Goal: Navigation & Orientation: Find specific page/section

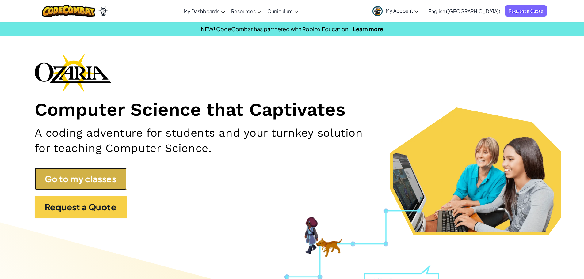
click at [77, 177] on link "Go to my classes" at bounding box center [81, 179] width 92 height 22
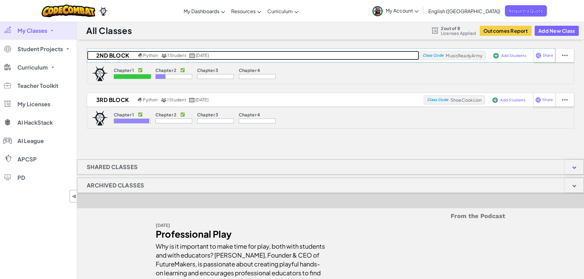
click at [114, 56] on h2 "2nd Block" at bounding box center [112, 55] width 50 height 9
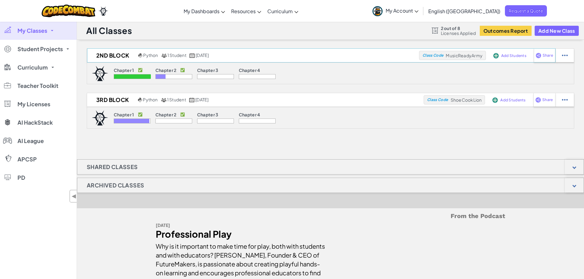
select select "5d8a57abe8919b28d5113af1"
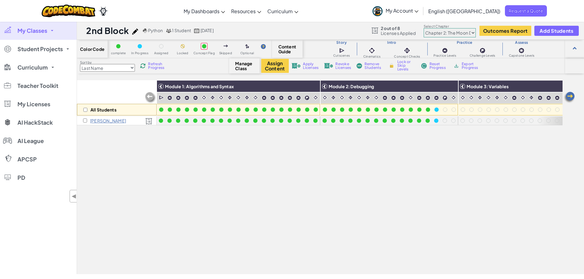
click at [45, 34] on link "My Classes" at bounding box center [38, 30] width 77 height 18
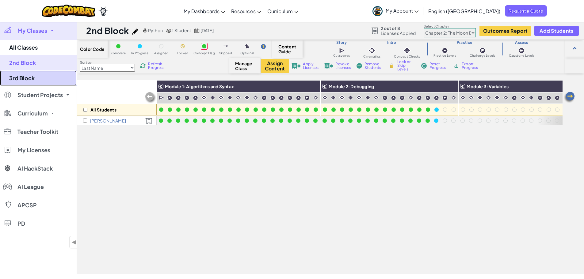
click at [29, 79] on link "3rd Block" at bounding box center [38, 78] width 77 height 15
select select "5d8a57abe8919b28d5113af1"
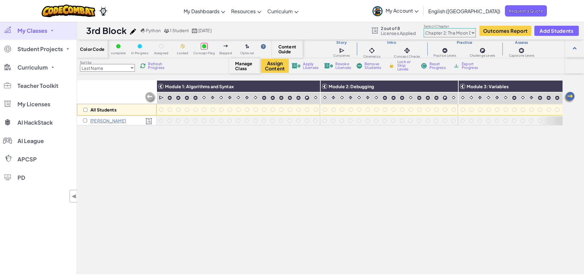
click at [41, 28] on span "My Classes" at bounding box center [32, 31] width 30 height 6
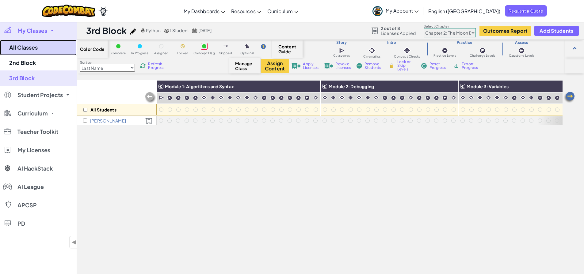
click at [29, 51] on link "All Classes" at bounding box center [38, 48] width 77 height 16
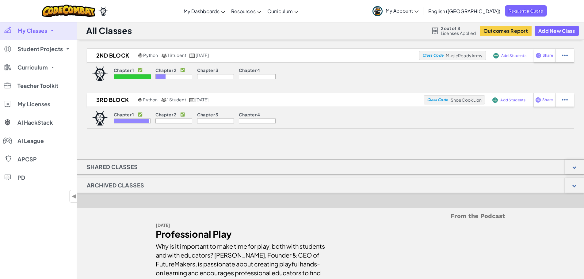
click at [328, 144] on div "2nd Block Python 1 Student [DATE] Class Code MusicReadyArmy Add Students Share …" at bounding box center [330, 167] width 507 height 238
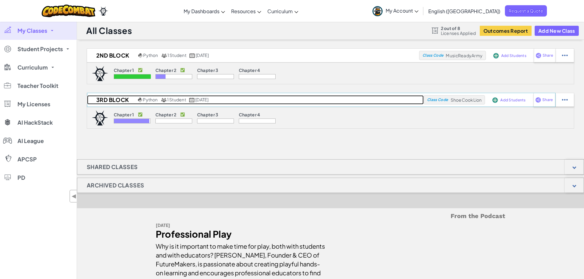
click at [110, 98] on h2 "3rd Block" at bounding box center [111, 99] width 49 height 9
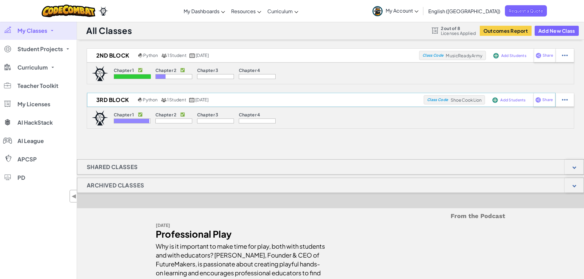
select select "5d8a57abe8919b28d5113af1"
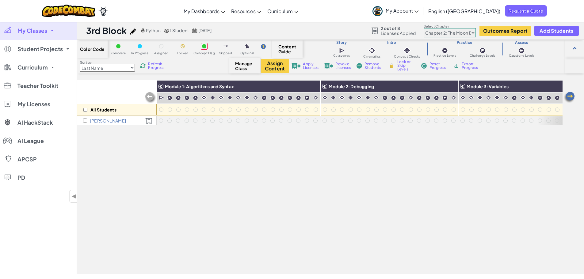
click at [33, 29] on span "My Classes" at bounding box center [32, 31] width 30 height 6
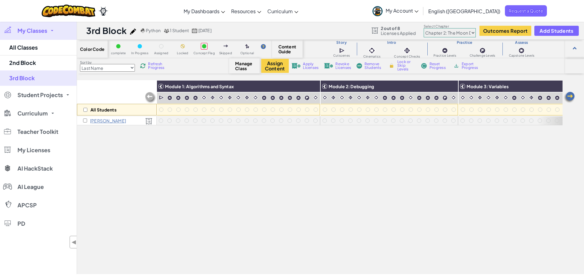
click at [152, 6] on div "Toggle navigation My Dashboards Ozaria Teacher Dashboard CodeCombat Teacher Das…" at bounding box center [291, 11] width 587 height 22
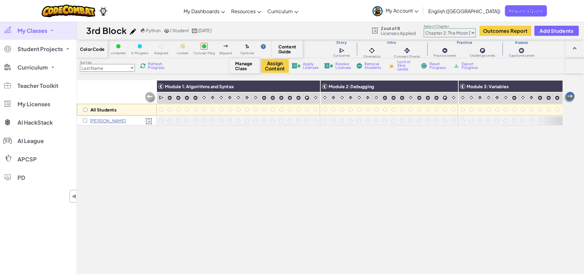
click at [43, 33] on span "My Classes" at bounding box center [32, 31] width 30 height 6
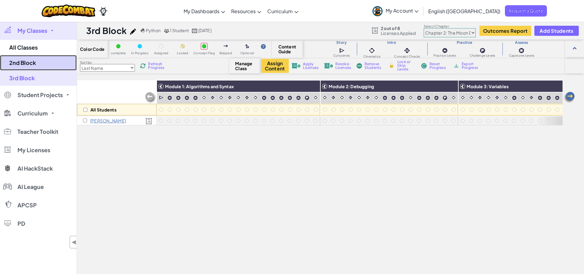
click at [20, 62] on link "2nd Block" at bounding box center [38, 62] width 77 height 15
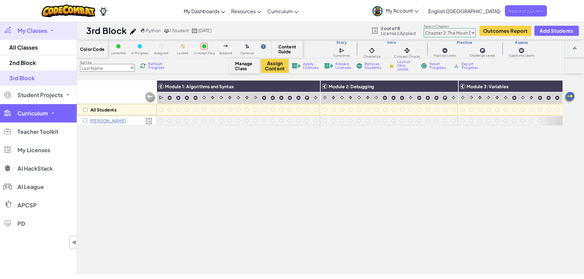
select select "5d8a57abe8919b28d5113af1"
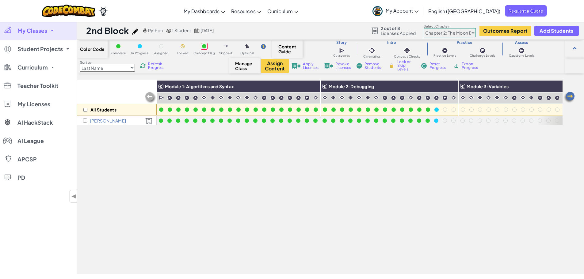
click at [25, 31] on span "My Classes" at bounding box center [32, 31] width 30 height 6
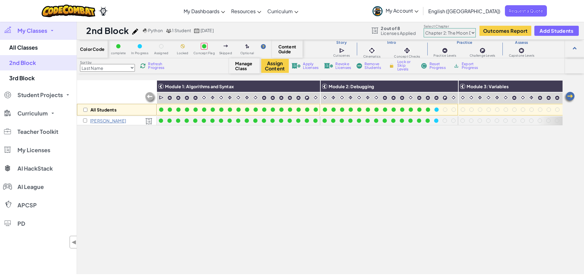
drag, startPoint x: 278, startPoint y: 170, endPoint x: 274, endPoint y: 168, distance: 5.0
click at [278, 170] on div "All Students Module 1: Algorithms and Syntax Module 2: Debugging Module 3: Vari…" at bounding box center [320, 143] width 486 height 249
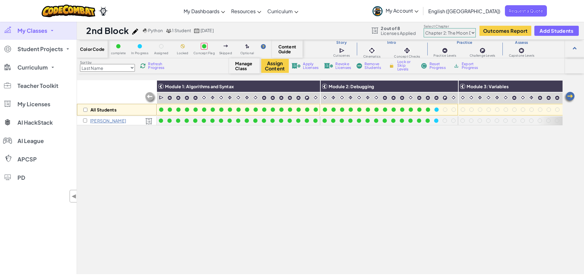
drag, startPoint x: 312, startPoint y: 183, endPoint x: 332, endPoint y: 175, distance: 21.0
click at [313, 183] on div "All Students Module 1: Algorithms and Syntax Module 2: Debugging Module 3: Vari…" at bounding box center [320, 143] width 486 height 249
click at [347, 185] on div "All Students Module 1: Algorithms and Syntax Module 2: Debugging Module 3: Vari…" at bounding box center [320, 143] width 486 height 249
click at [345, 8] on div "Toggle navigation My Dashboards Ozaria Teacher Dashboard CodeCombat Teacher Das…" at bounding box center [291, 11] width 587 height 22
